Goal: Information Seeking & Learning: Learn about a topic

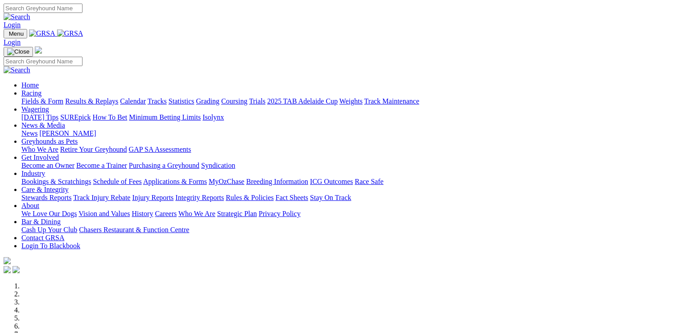
scroll to position [357, 0]
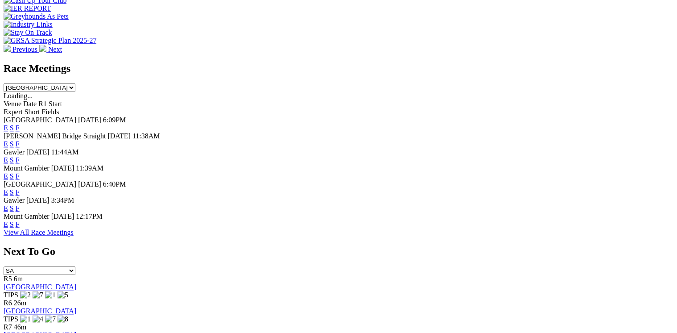
click at [20, 228] on link "F" at bounding box center [18, 224] width 4 height 8
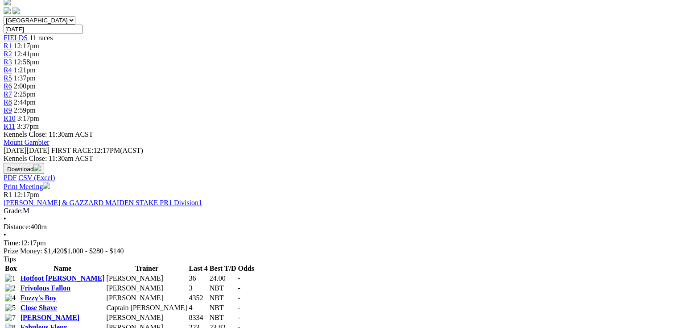
scroll to position [286, 0]
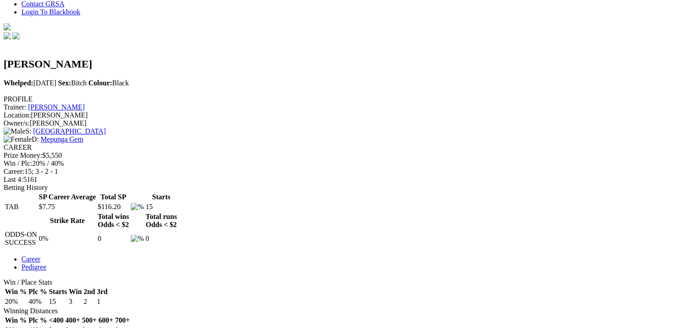
scroll to position [286, 0]
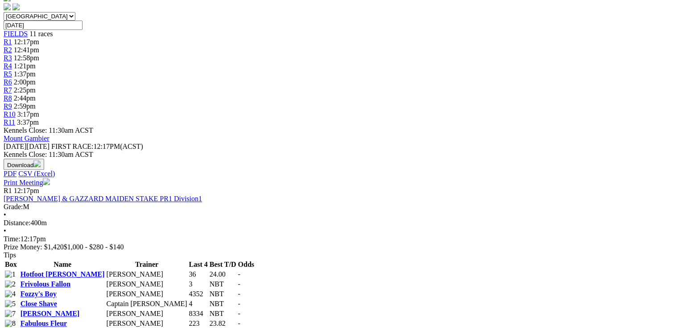
scroll to position [286, 0]
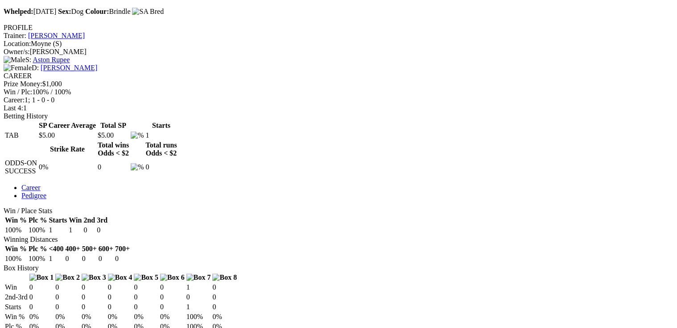
scroll to position [250, 0]
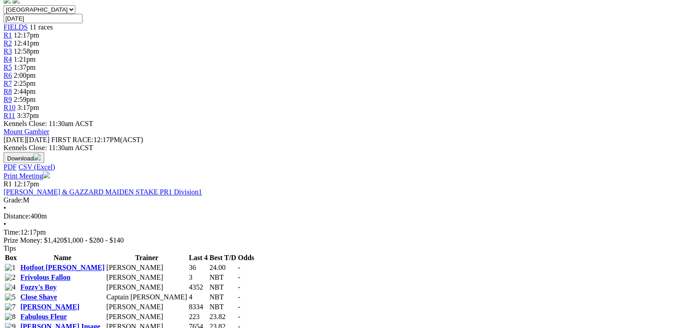
scroll to position [321, 0]
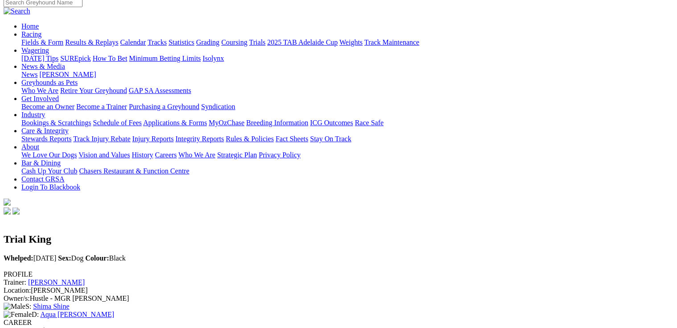
scroll to position [71, 0]
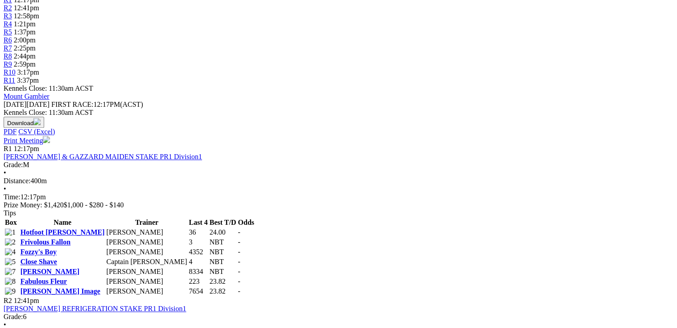
scroll to position [321, 0]
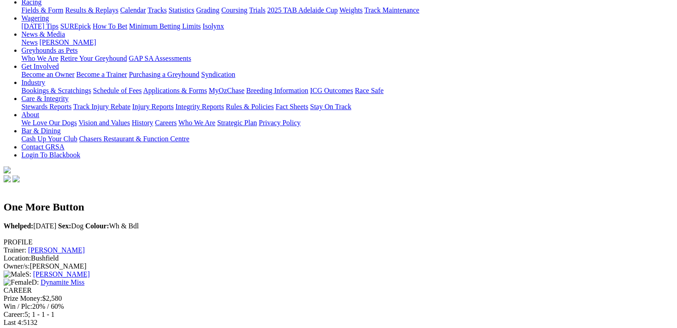
scroll to position [143, 0]
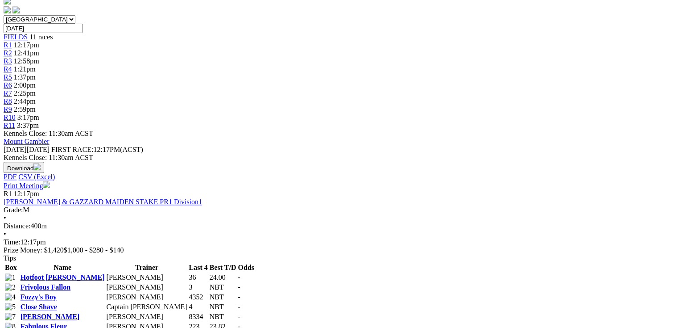
scroll to position [286, 0]
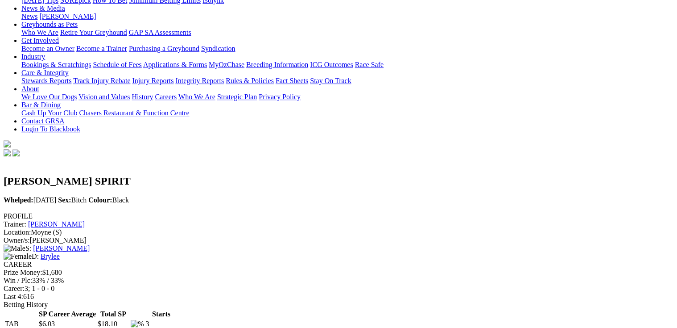
scroll to position [143, 0]
